Goal: Task Accomplishment & Management: Complete application form

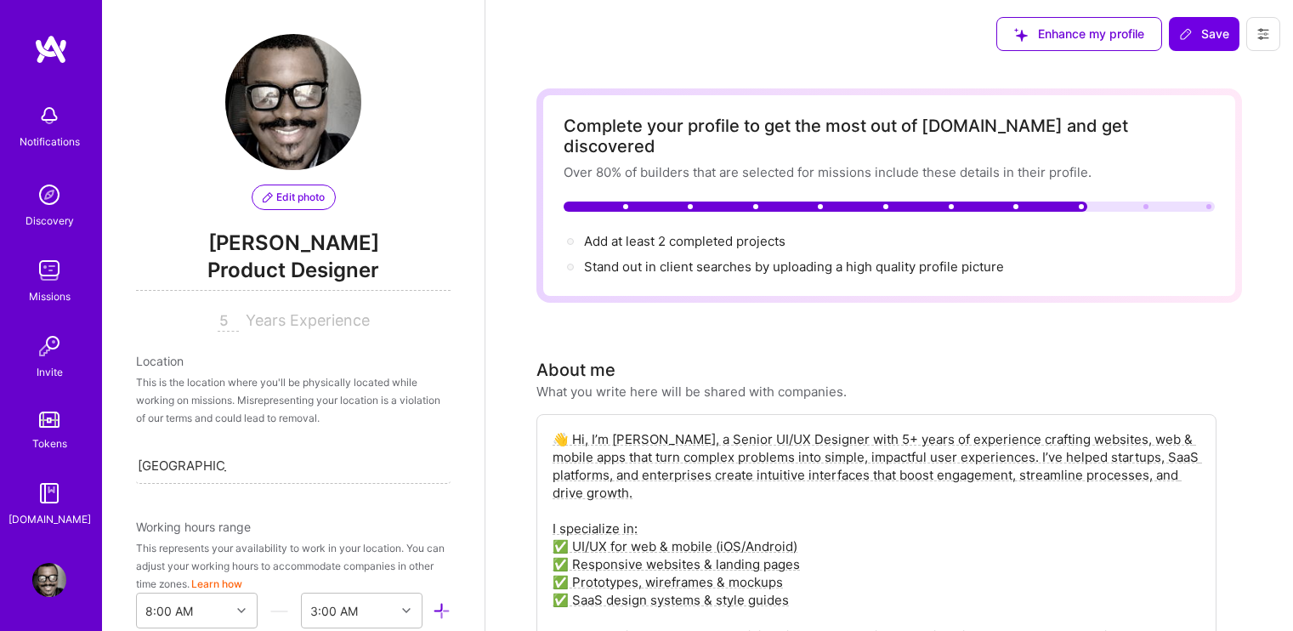
select select "NG"
select select "Right Now"
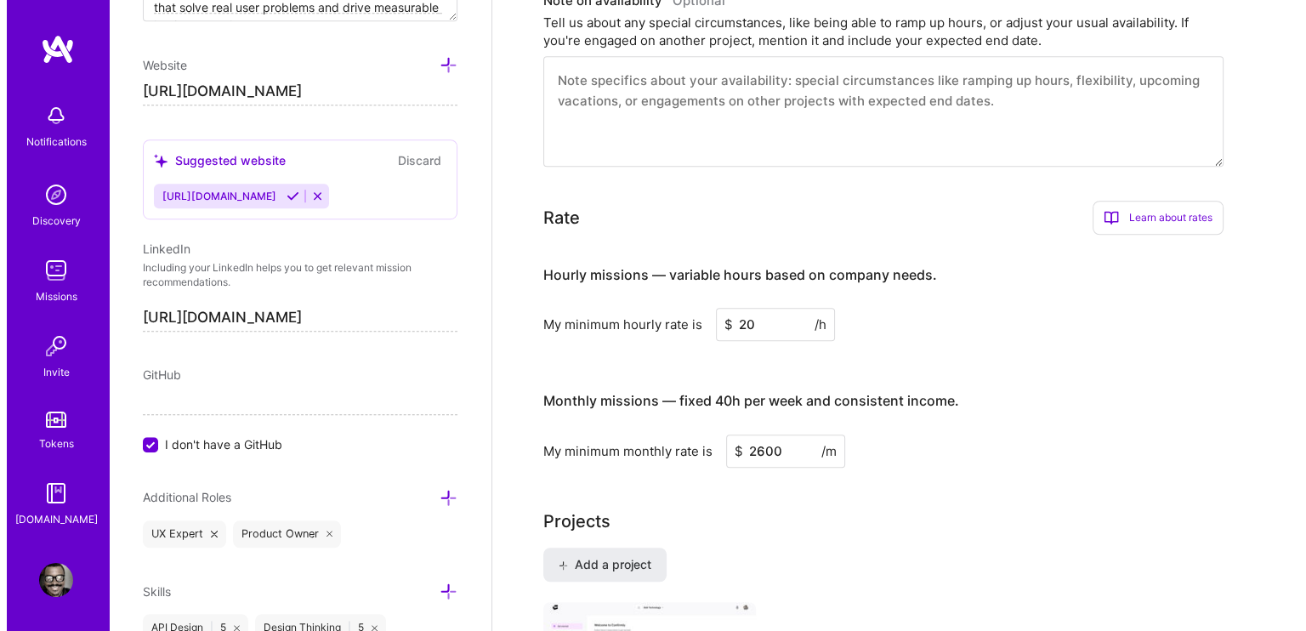
scroll to position [1531, 0]
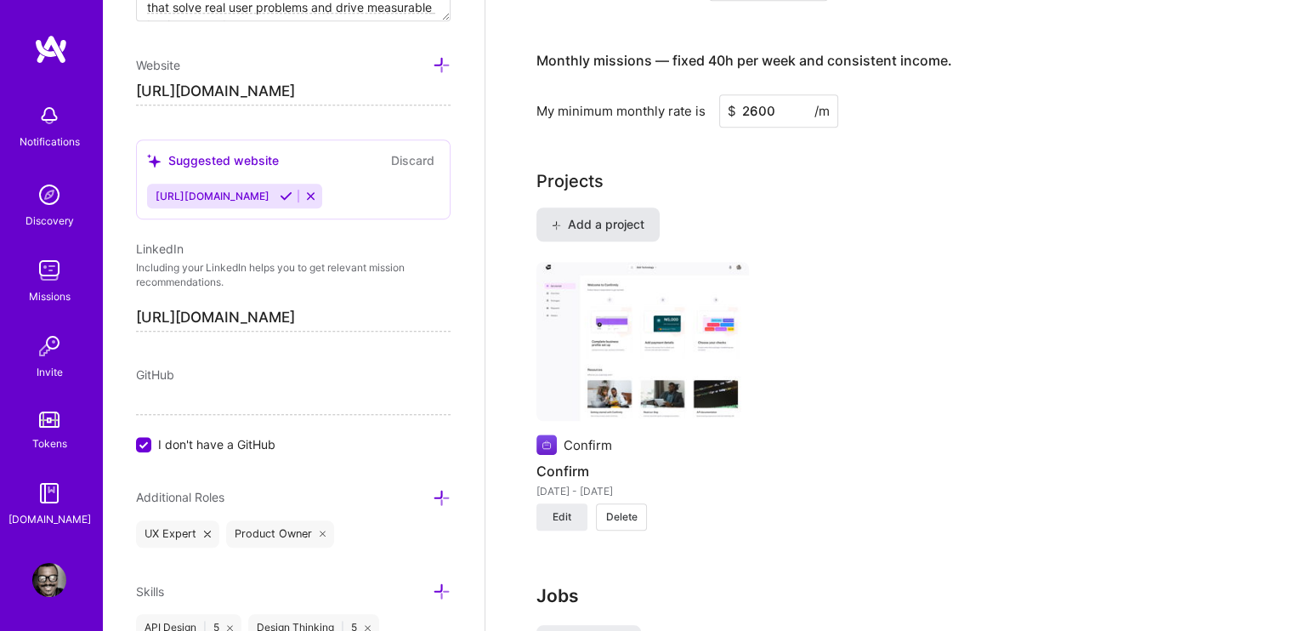
click at [609, 216] on span "Add a project" at bounding box center [598, 224] width 93 height 17
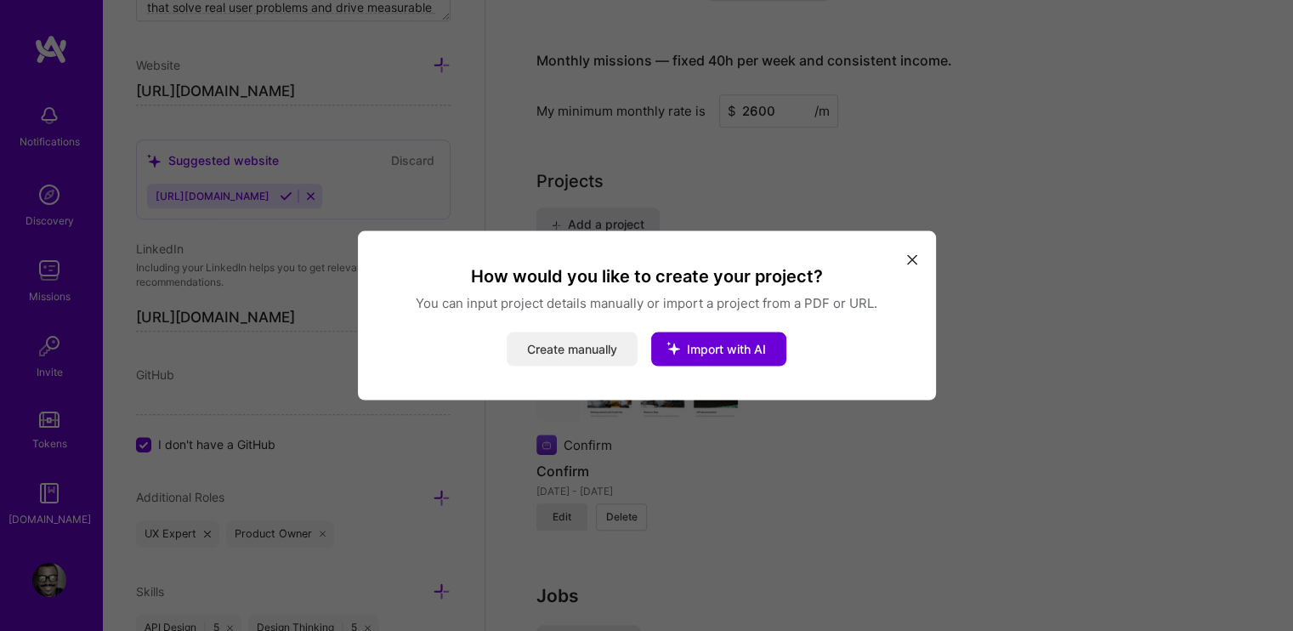
click at [571, 353] on button "Create manually" at bounding box center [572, 349] width 131 height 34
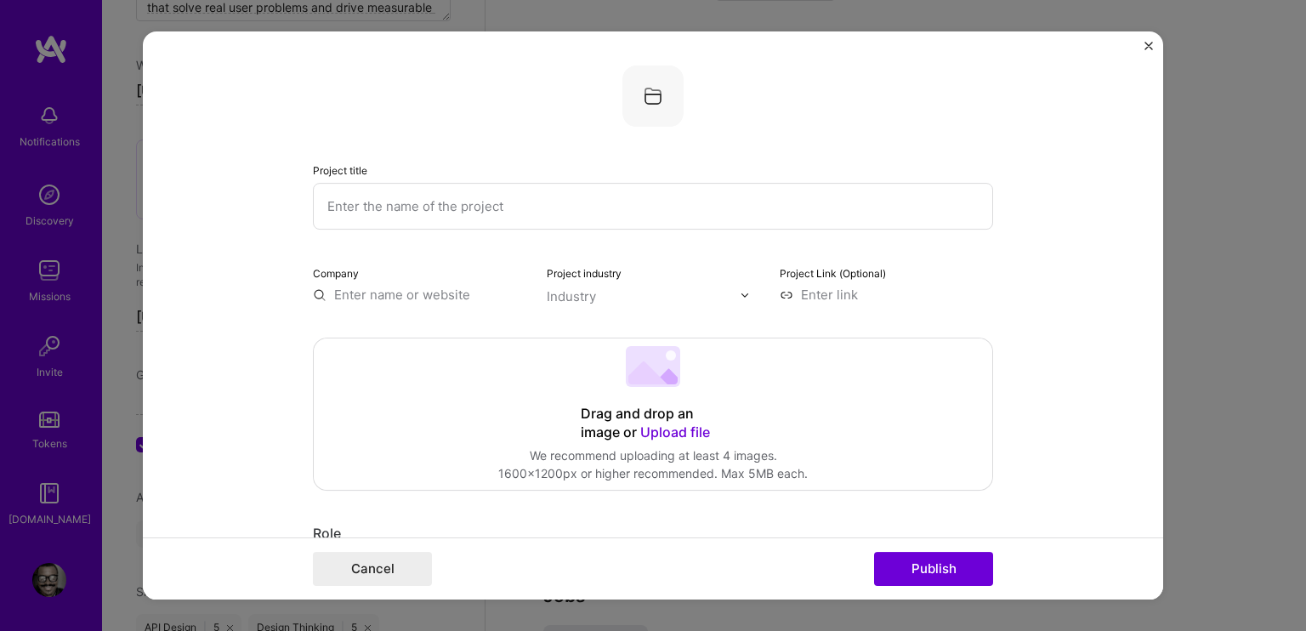
click at [503, 220] on input "text" at bounding box center [653, 206] width 680 height 47
type input "[PERSON_NAME]"
click at [465, 289] on input "text" at bounding box center [419, 295] width 213 height 18
click at [454, 300] on input "text" at bounding box center [419, 295] width 213 height 18
type input "g"
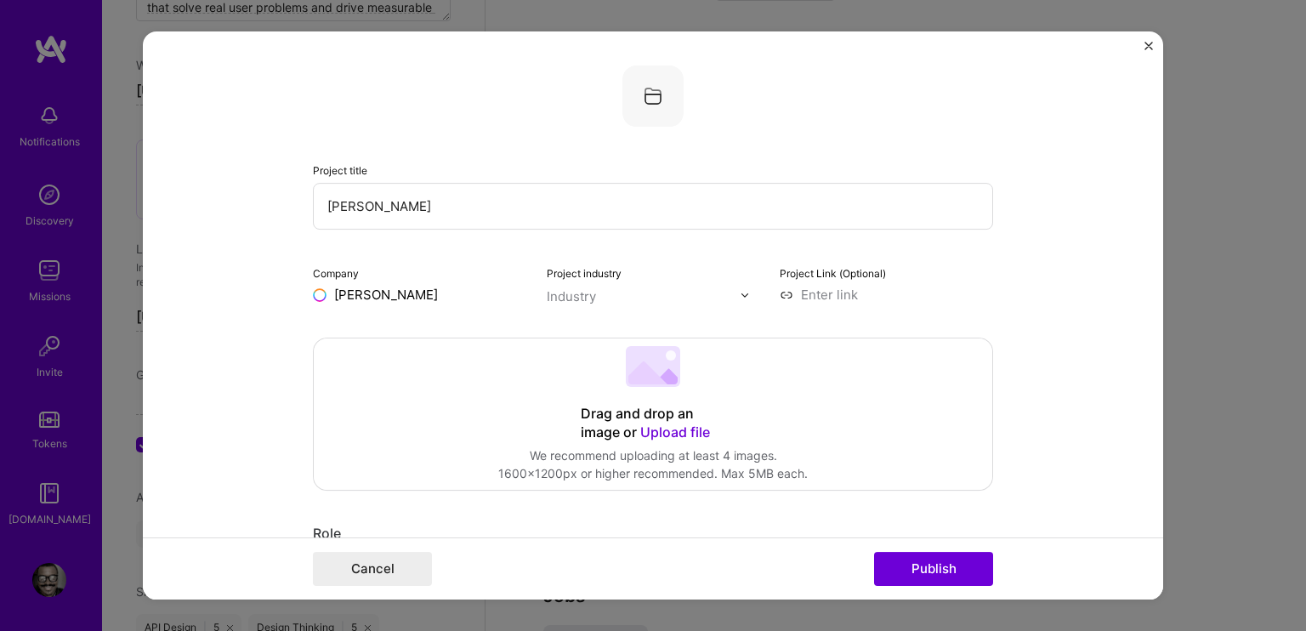
type input "[PERSON_NAME]"
click at [416, 283] on div "Company [PERSON_NAME]" at bounding box center [419, 284] width 213 height 40
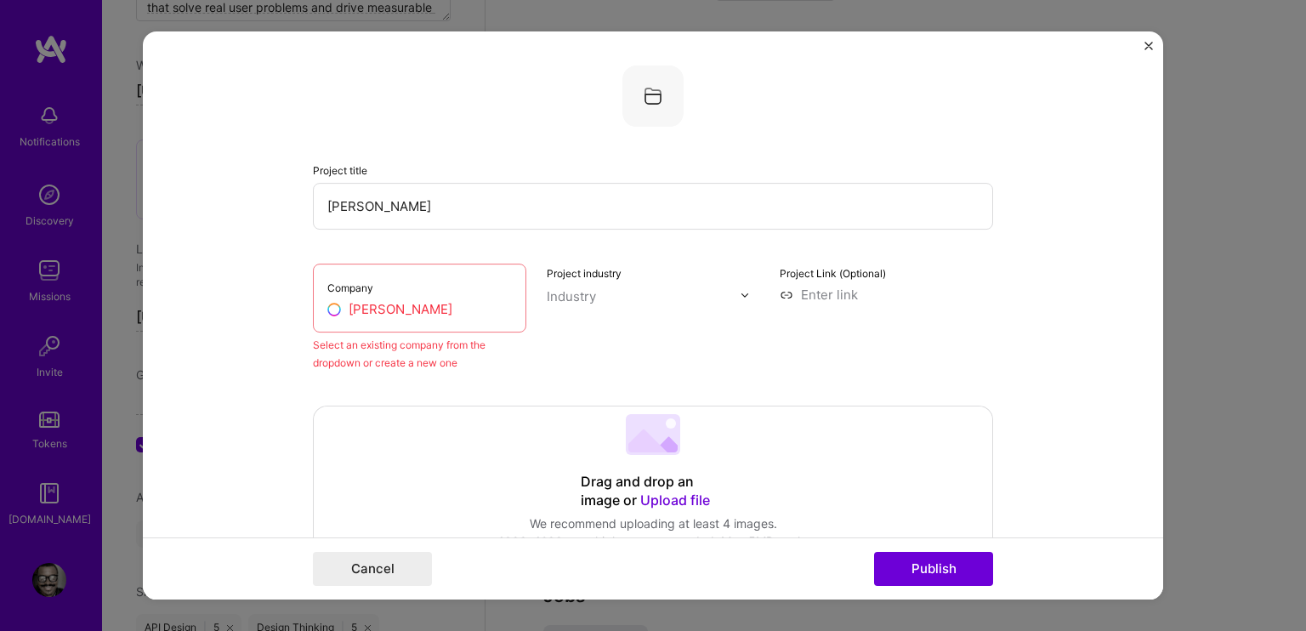
click at [386, 309] on input "[PERSON_NAME]" at bounding box center [419, 309] width 185 height 18
click at [373, 344] on span "Add company" at bounding box center [375, 348] width 82 height 18
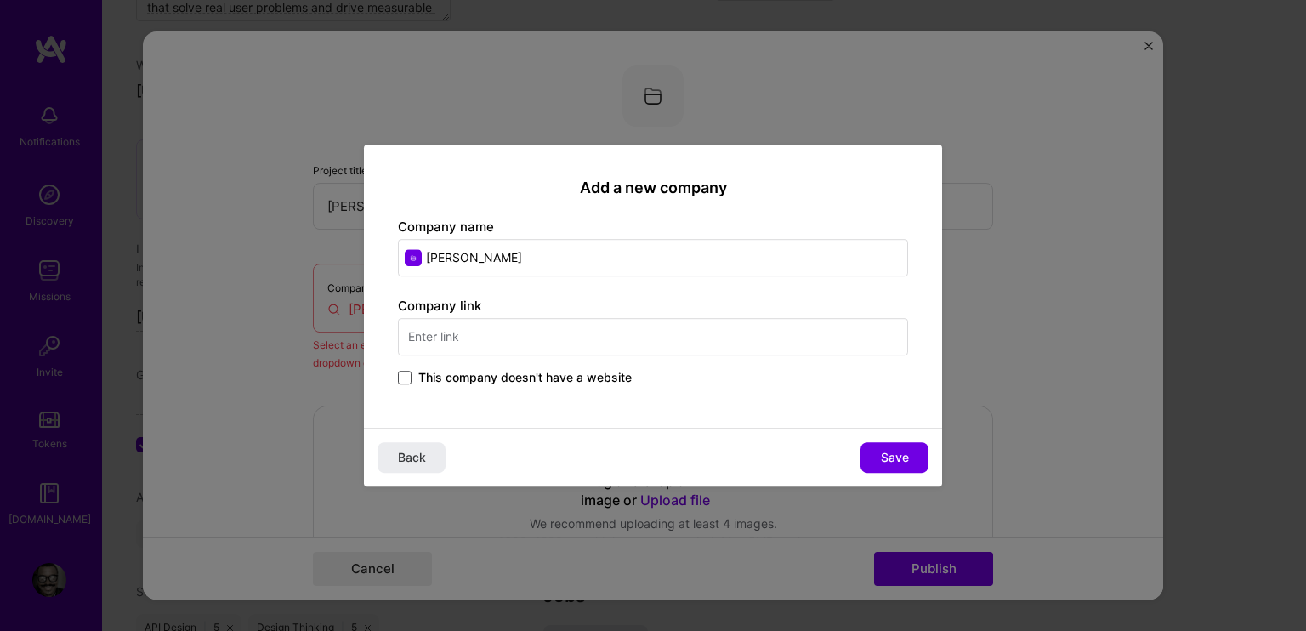
click at [404, 375] on span at bounding box center [405, 378] width 14 height 14
click at [0, 0] on input "This company doesn't have a website" at bounding box center [0, 0] width 0 height 0
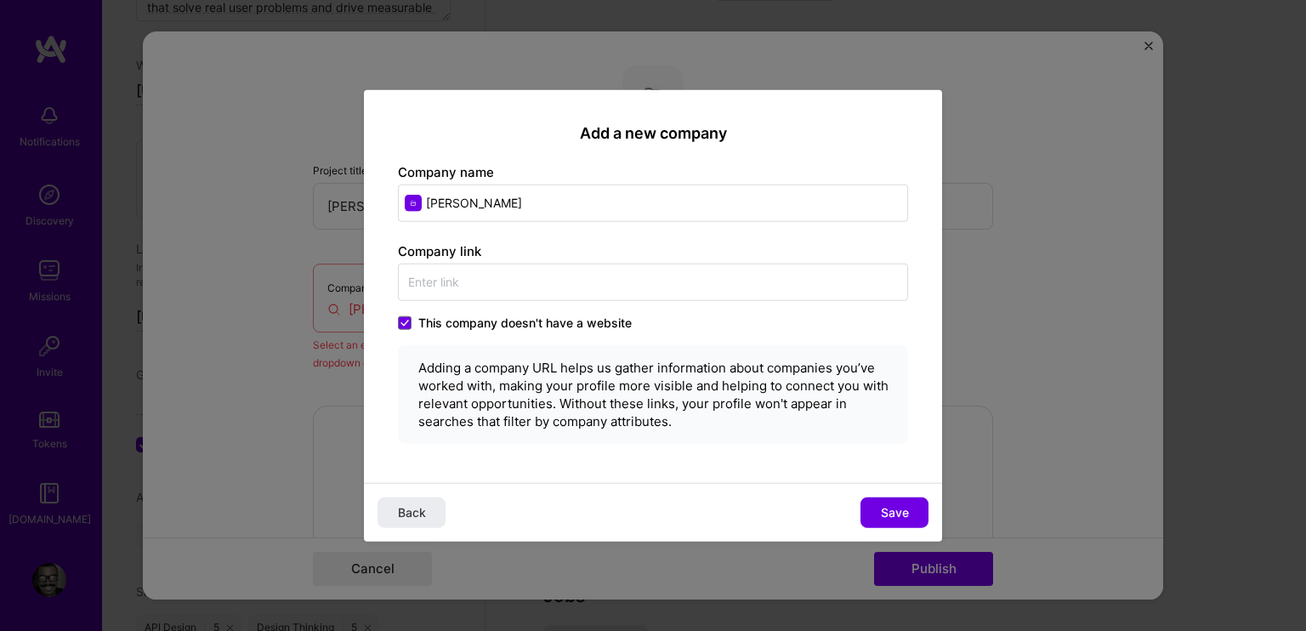
click at [889, 514] on span "Save" at bounding box center [895, 511] width 28 height 17
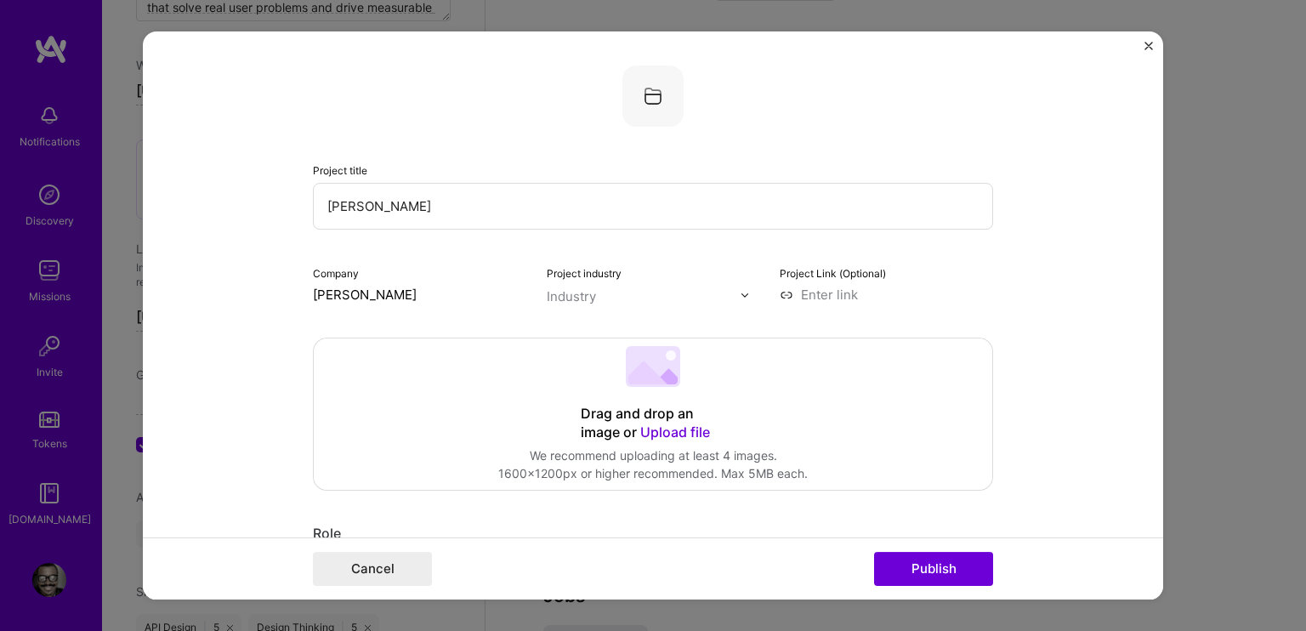
click at [282, 304] on form "Project title [PERSON_NAME] Company [PERSON_NAME] Project industry Industry Pro…" at bounding box center [653, 315] width 1020 height 568
click at [571, 297] on div "Industry" at bounding box center [571, 296] width 49 height 18
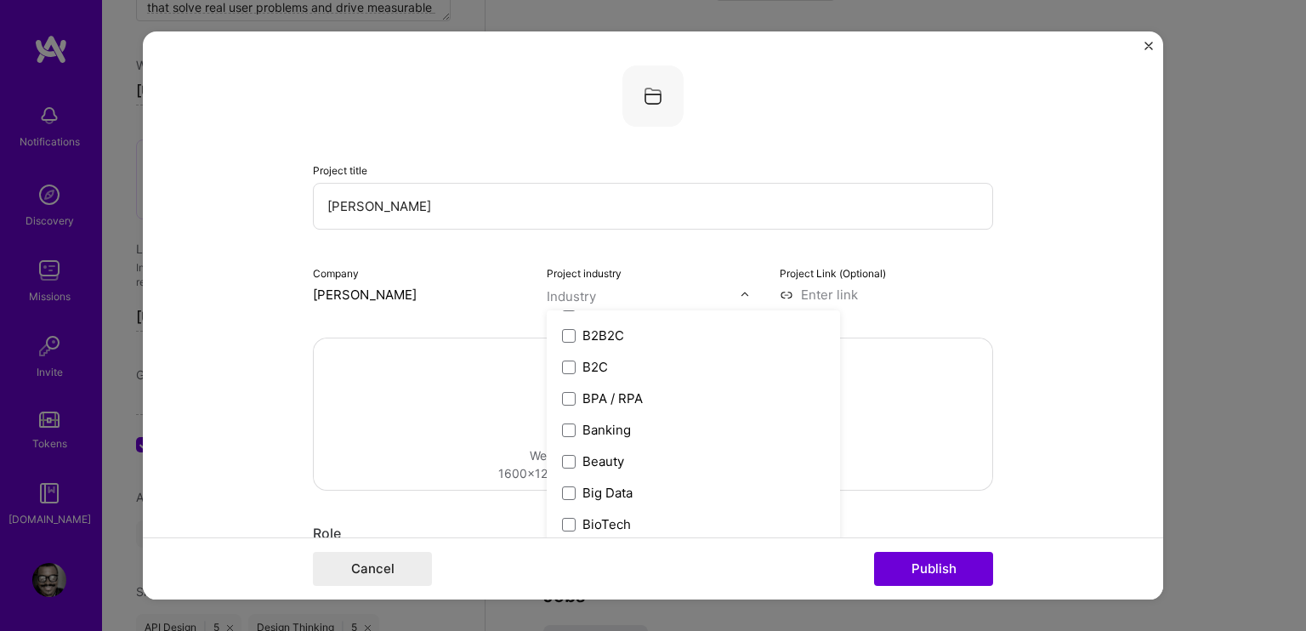
scroll to position [487, 0]
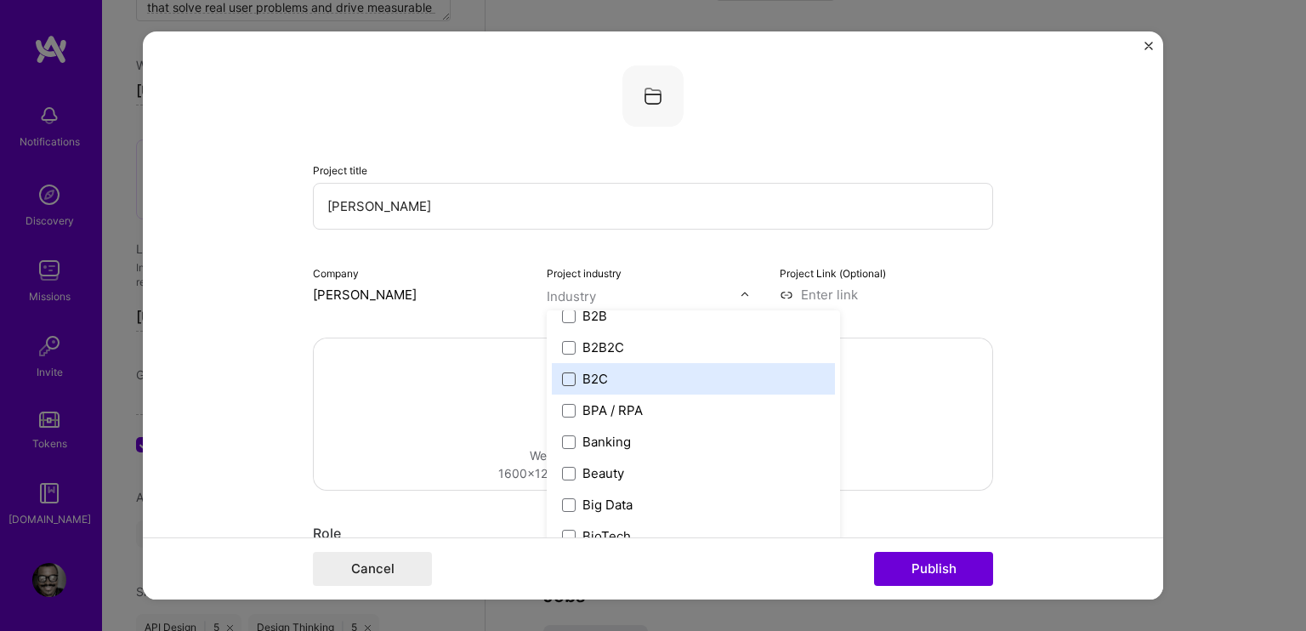
click at [565, 376] on span at bounding box center [569, 379] width 14 height 14
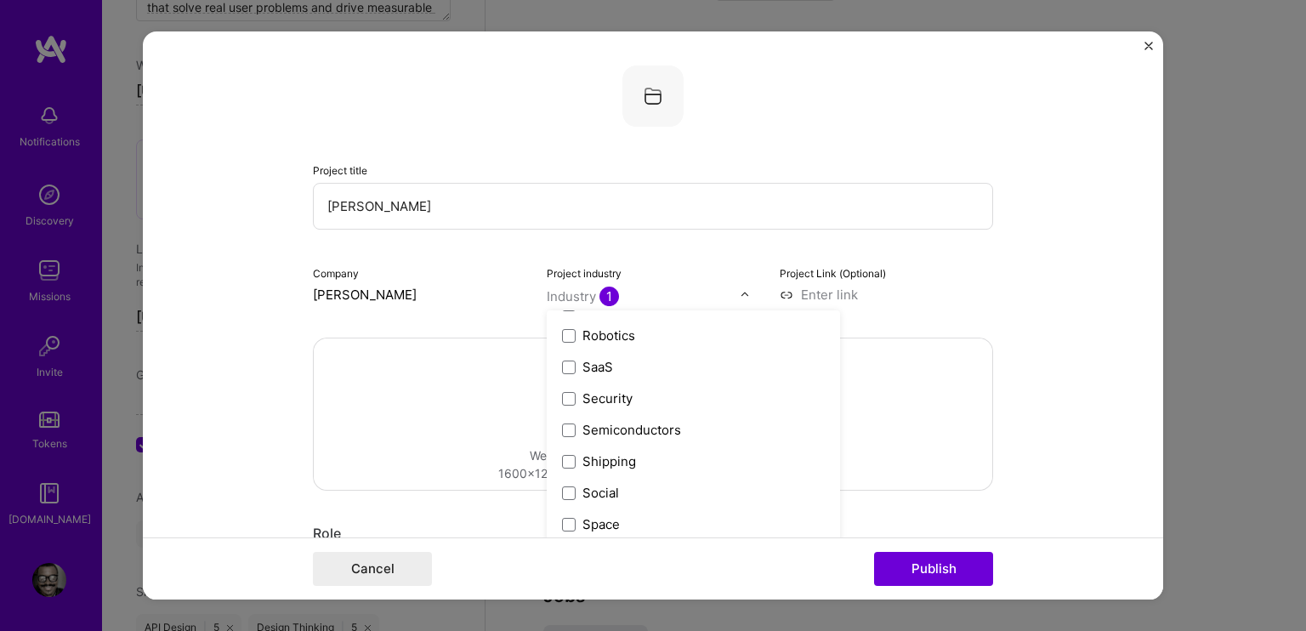
scroll to position [3360, 0]
click at [562, 491] on span at bounding box center [569, 495] width 14 height 14
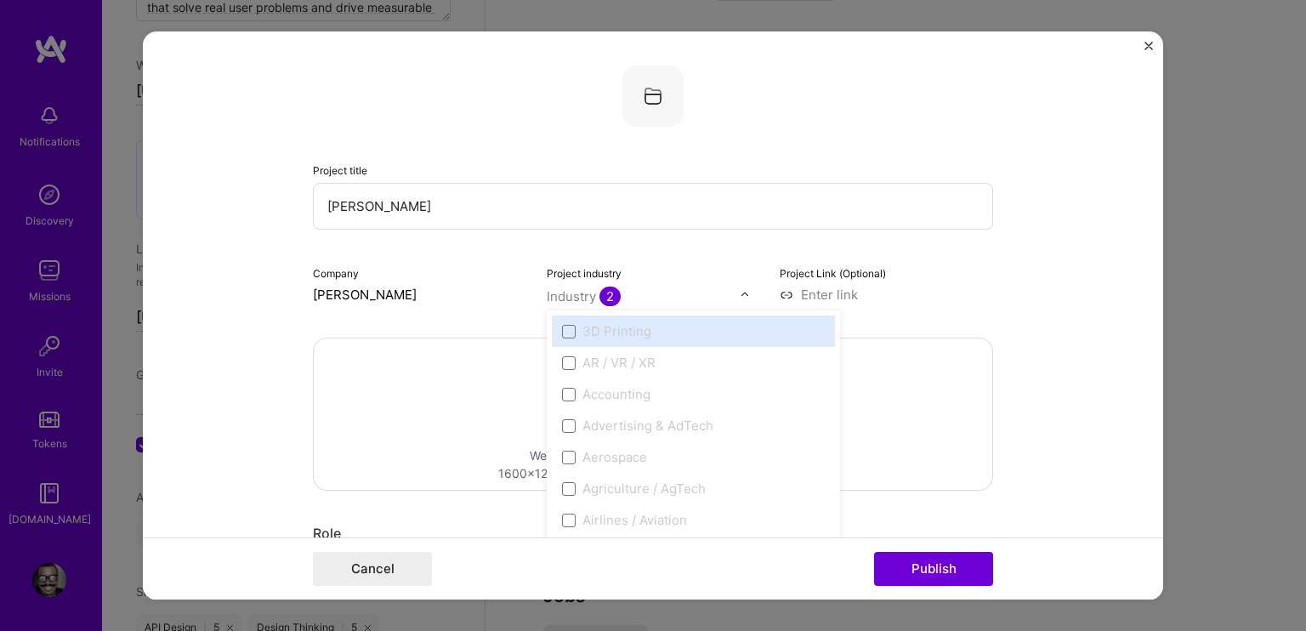
click at [623, 293] on input "text" at bounding box center [644, 296] width 194 height 18
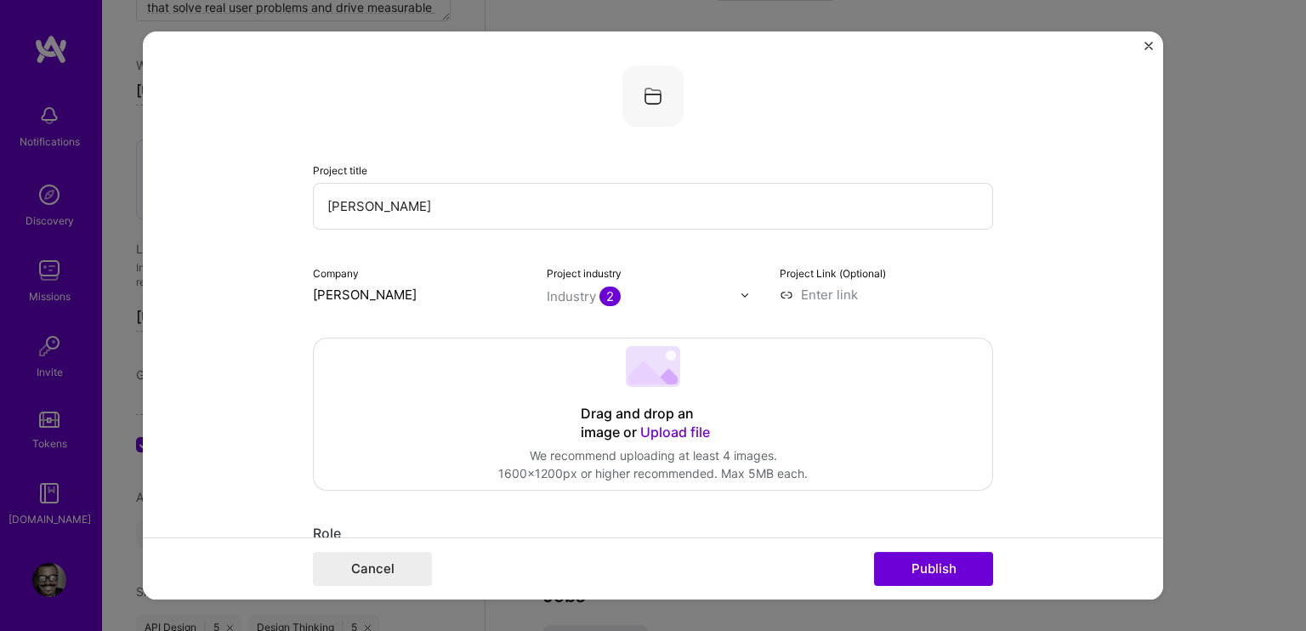
click at [806, 293] on input at bounding box center [886, 295] width 213 height 18
paste input "[URL][DOMAIN_NAME][PERSON_NAME]"
type input "[URL][DOMAIN_NAME][PERSON_NAME]"
click at [650, 395] on div "Drag and drop an image or Upload file Upload file We recommend uploading at lea…" at bounding box center [653, 413] width 679 height 151
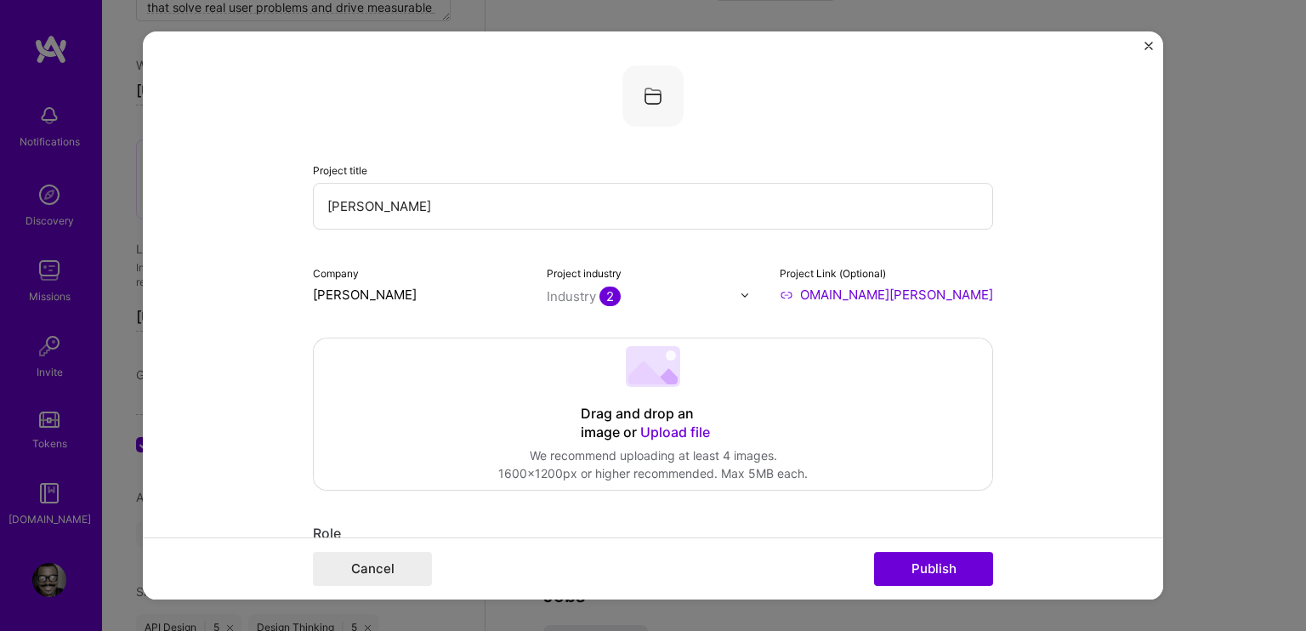
scroll to position [0, 0]
